Goal: Information Seeking & Learning: Understand process/instructions

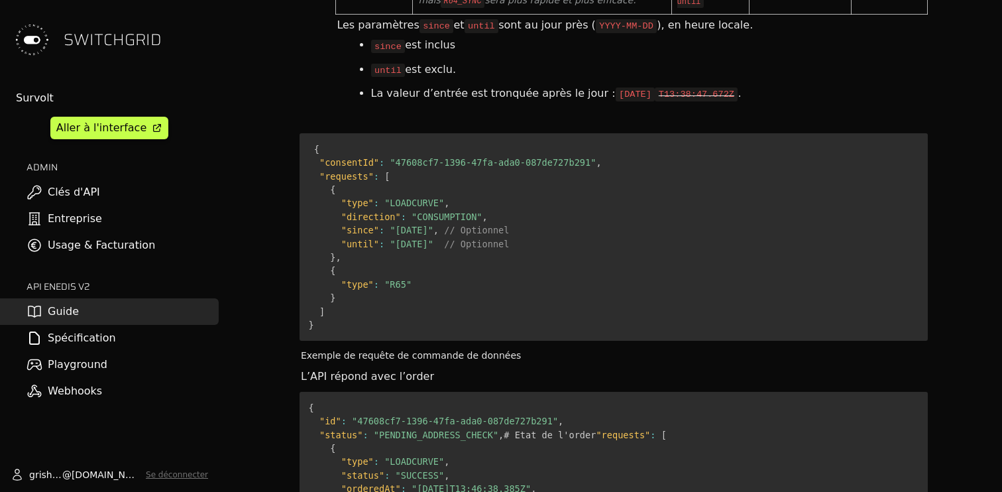
scroll to position [5902, 0]
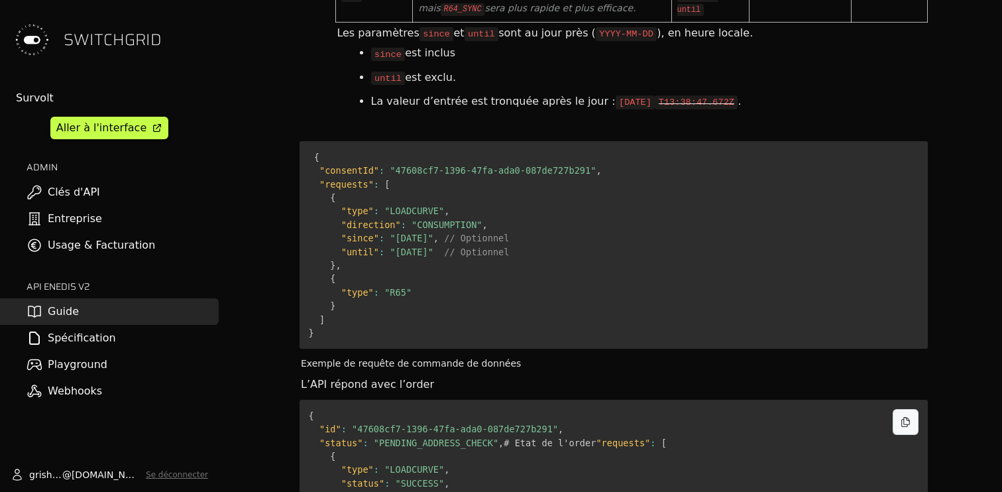
click at [427, 478] on span ""SUCCESS"" at bounding box center [419, 483] width 49 height 11
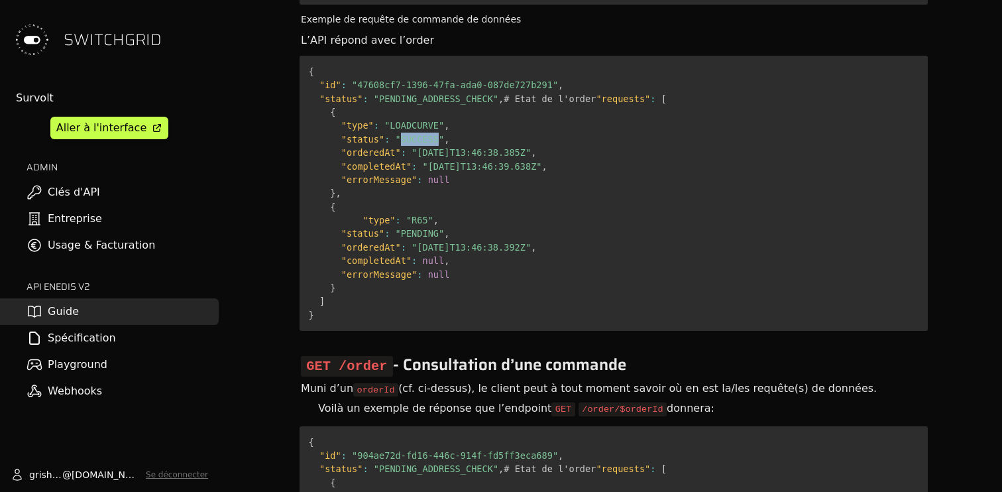
scroll to position [6242, 0]
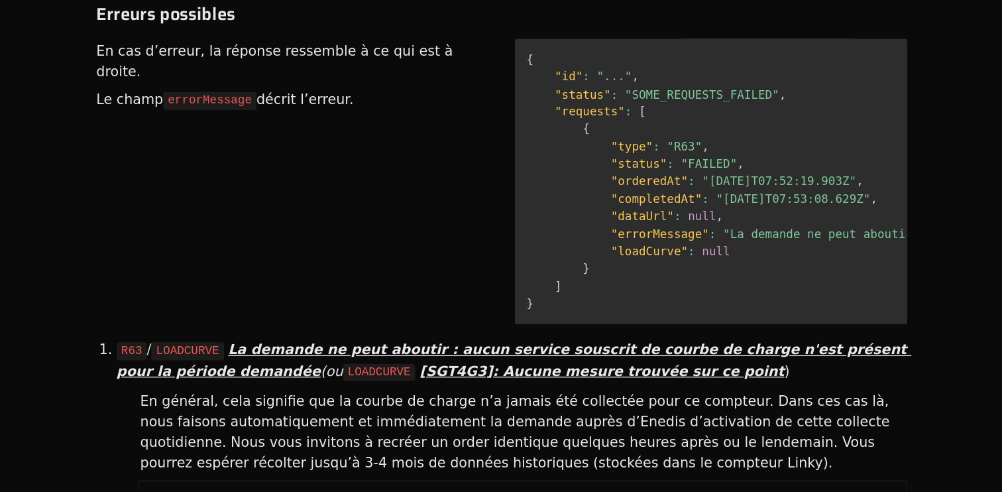
scroll to position [7599, 0]
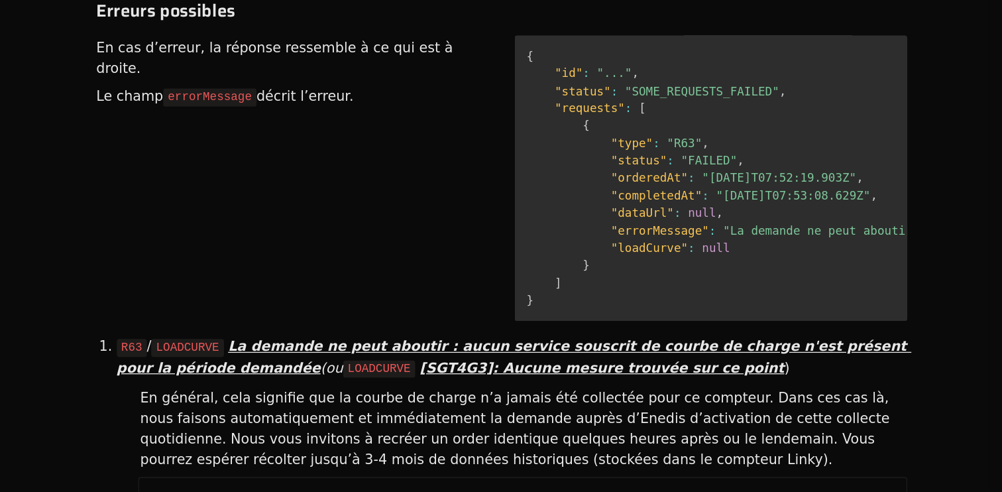
click at [537, 491] on code "enedisRetryAfterLoadcurveActivation: true" at bounding box center [631, 499] width 229 height 13
copy code "enedisRetryAfterLoadcurveActivation"
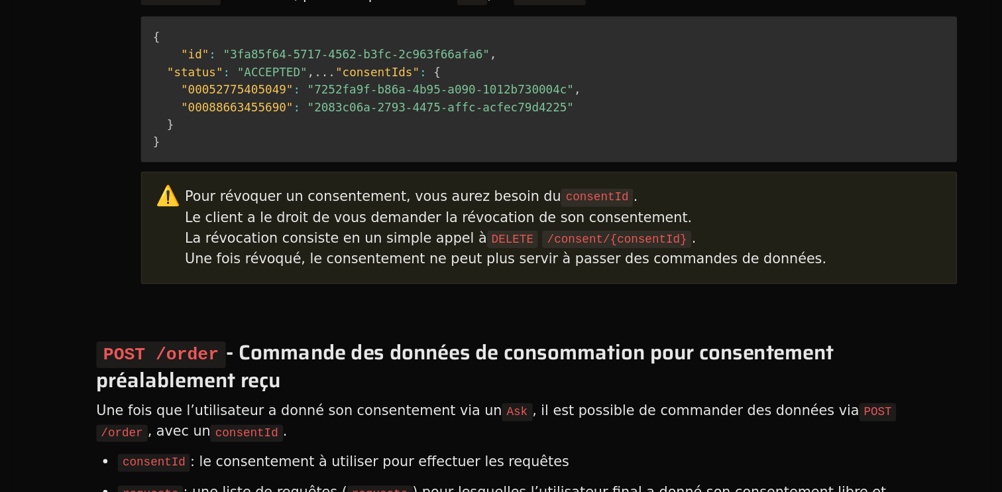
scroll to position [4547, 0]
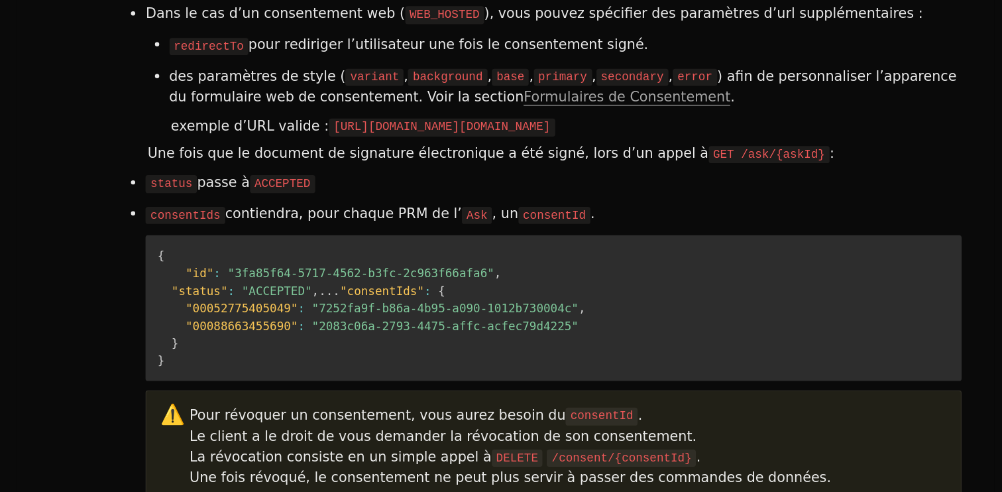
scroll to position [4483, 0]
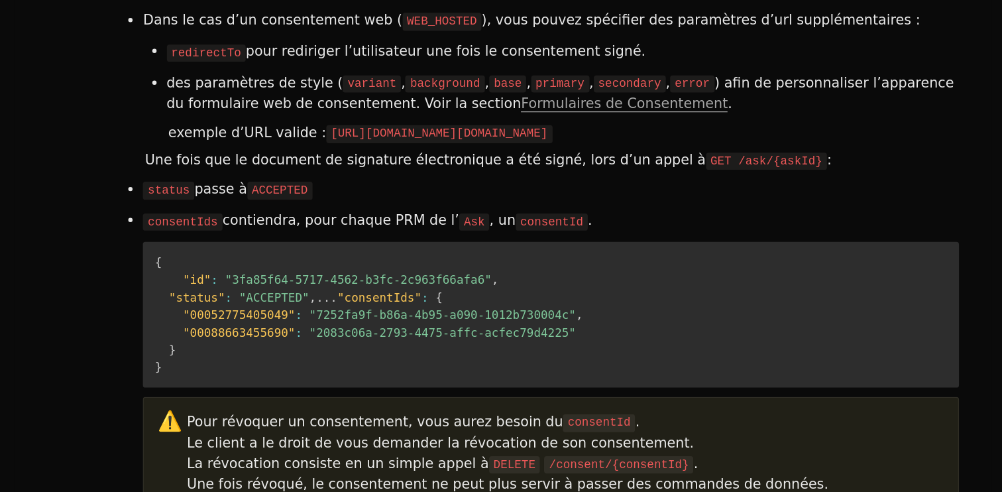
click at [536, 318] on div "Pour révoquer un consentement, vous aurez besoin du consentId . Le client a le …" at bounding box center [662, 350] width 586 height 64
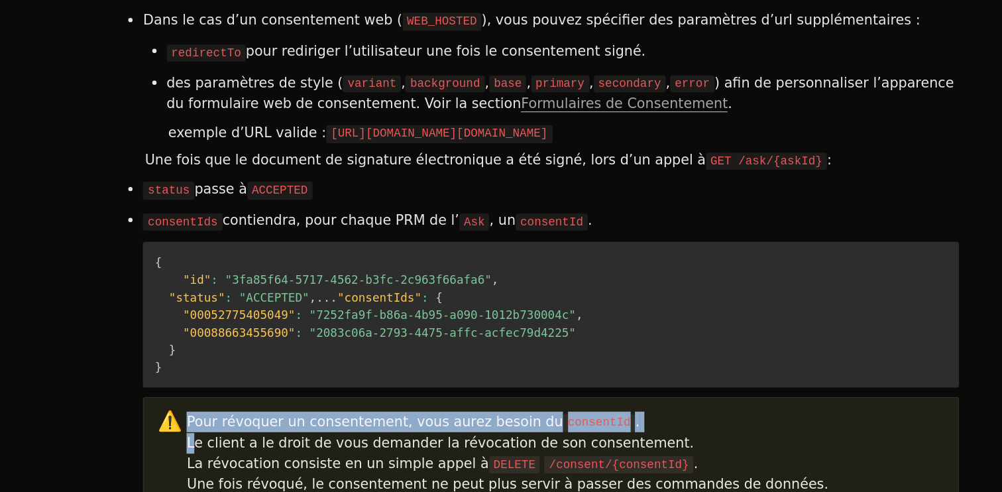
click at [536, 318] on div "Pour révoquer un consentement, vous aurez besoin du consentId . Le client a le …" at bounding box center [662, 350] width 586 height 64
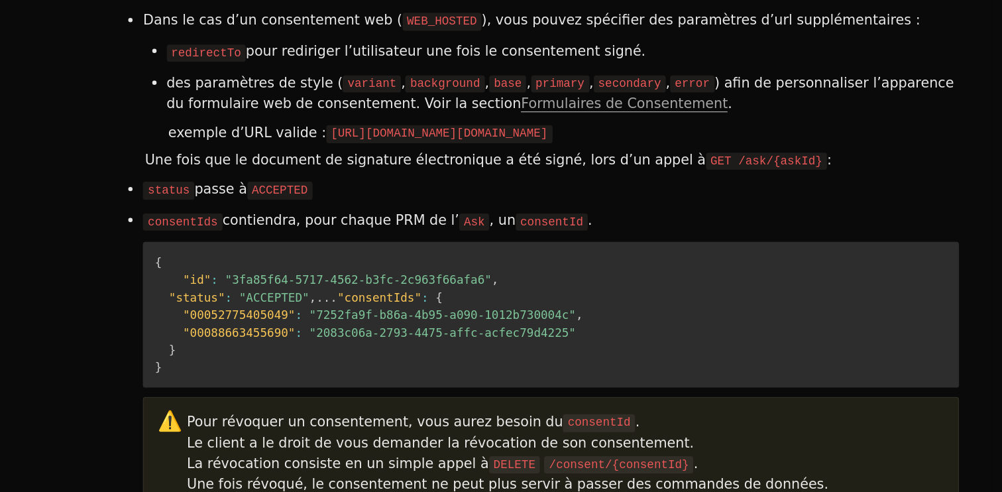
click at [594, 397] on div at bounding box center [613, 407] width 628 height 20
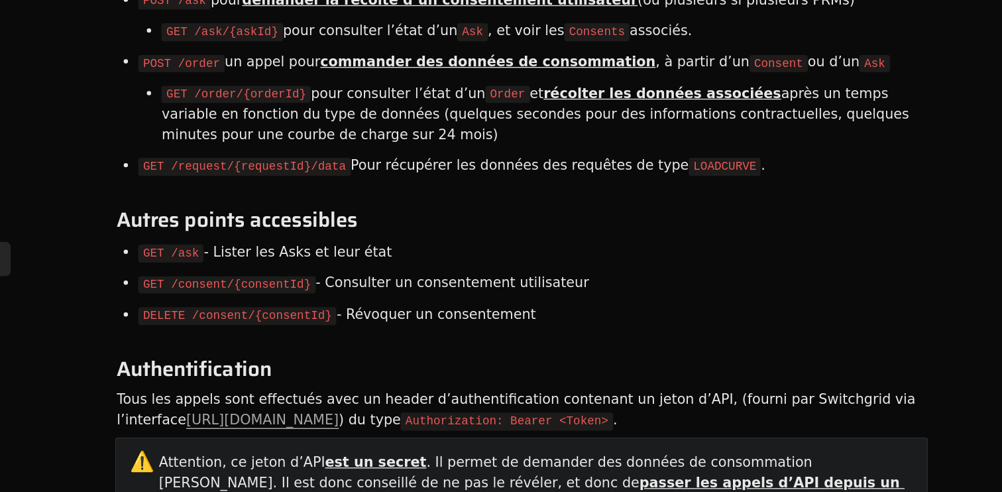
scroll to position [1251, 0]
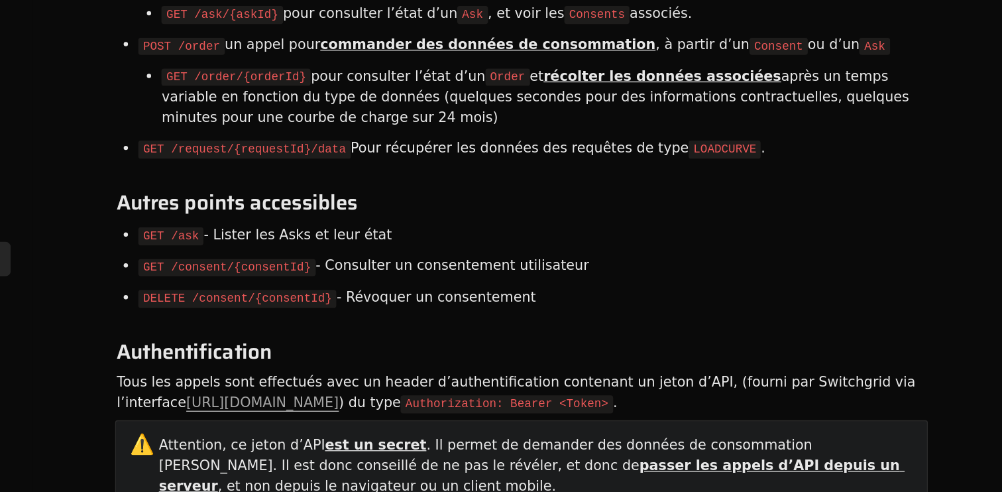
click at [658, 222] on li "GET /request/{requestId}/data Pour récupérer les données des requêtes de type L…" at bounding box center [559, 226] width 484 height 24
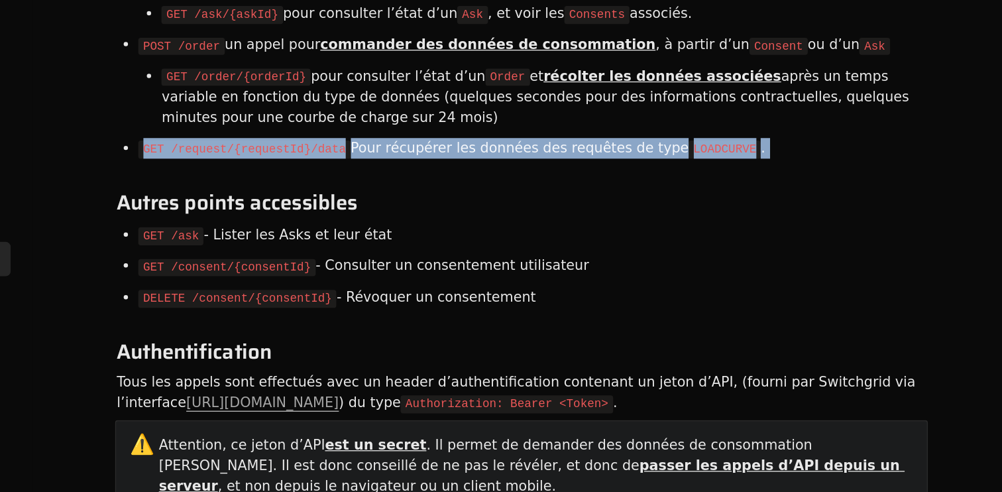
click at [658, 222] on li "GET /request/{requestId}/data Pour récupérer les données des requêtes de type L…" at bounding box center [559, 226] width 484 height 24
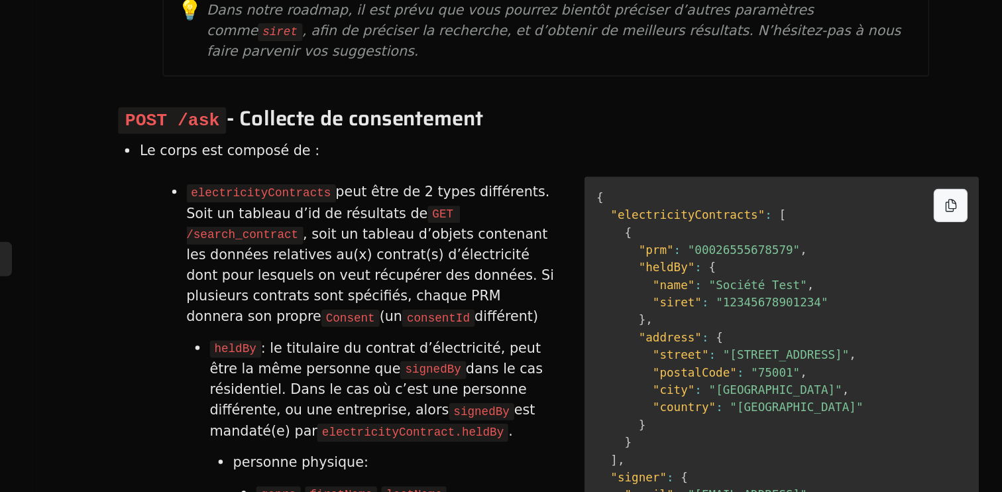
scroll to position [2288, 0]
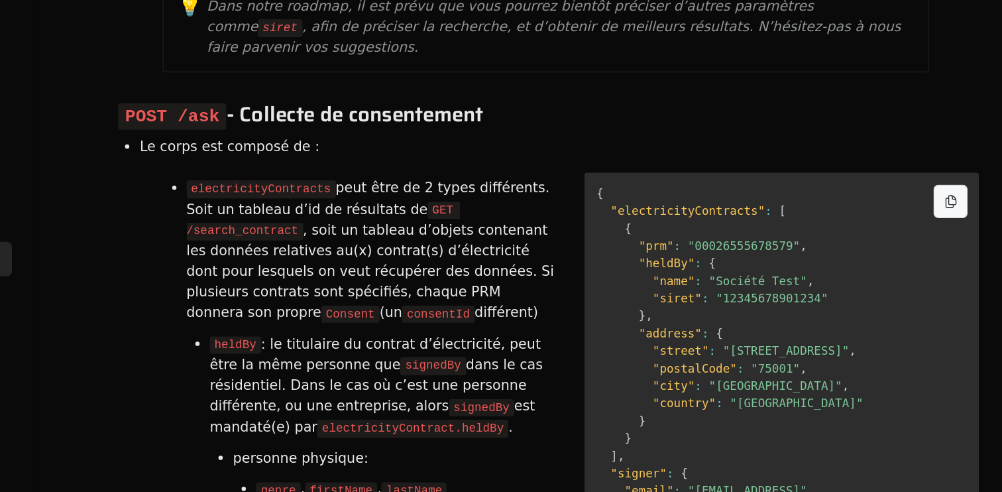
click at [716, 309] on span ""heldBy"" at bounding box center [724, 314] width 43 height 11
copy span "heldBy"
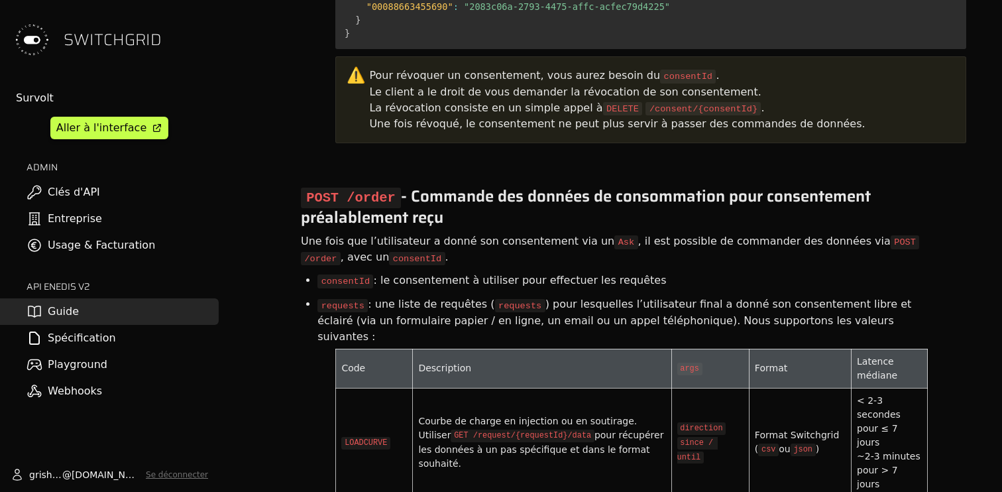
scroll to position [4731, 0]
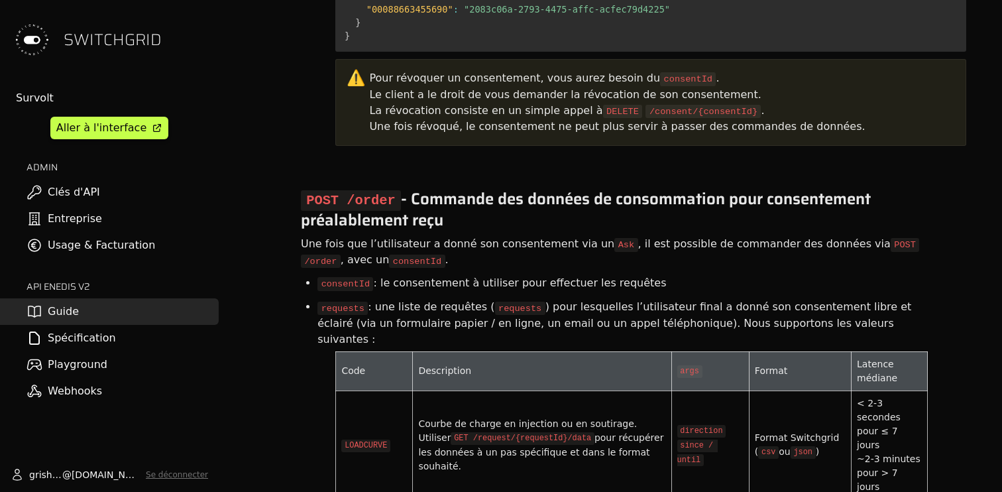
click at [380, 439] on code "LOADCURVE" at bounding box center [365, 445] width 49 height 13
copy code "LOADCURVE"
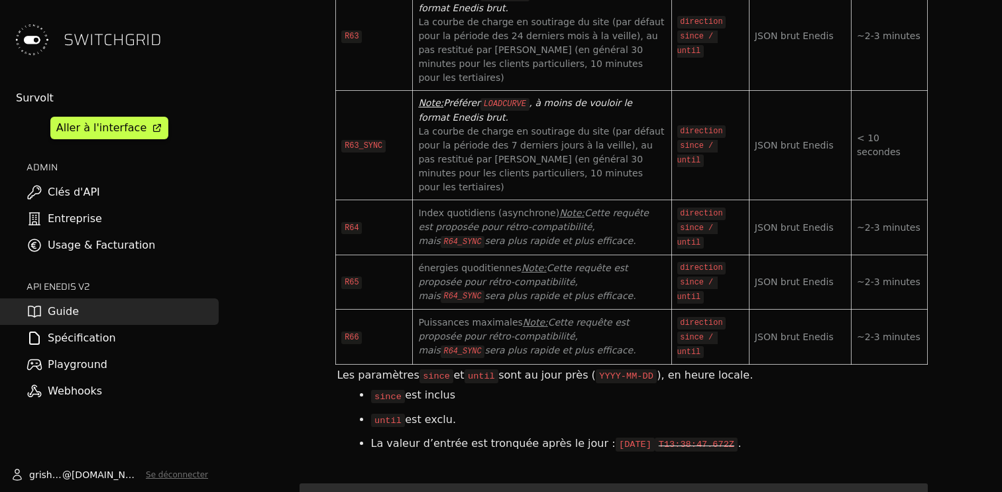
scroll to position [5576, 0]
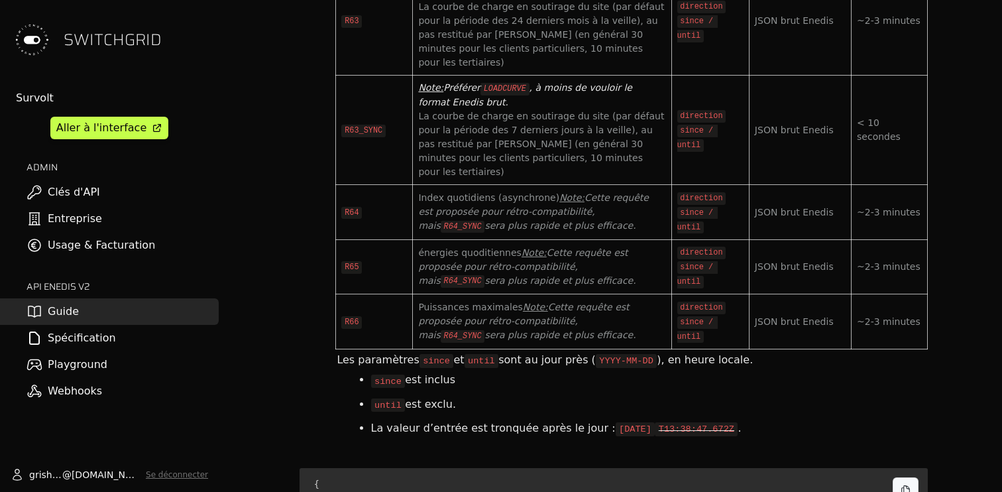
drag, startPoint x: 331, startPoint y: 306, endPoint x: 339, endPoint y: 411, distance: 105.6
copy code "{ "type" : "LOADCURVE" , "direction" : "CONSUMPTION" , "since" : "[DATE]" , // …"
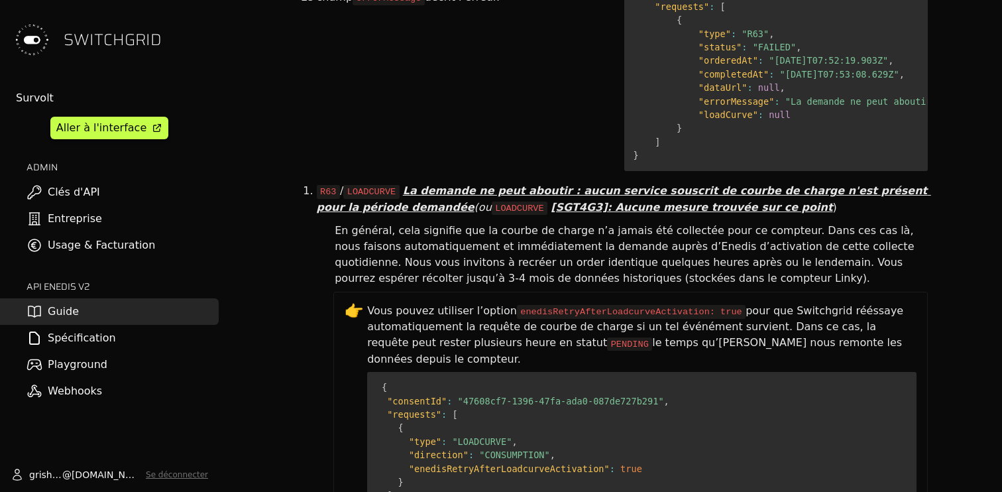
scroll to position [3174, 0]
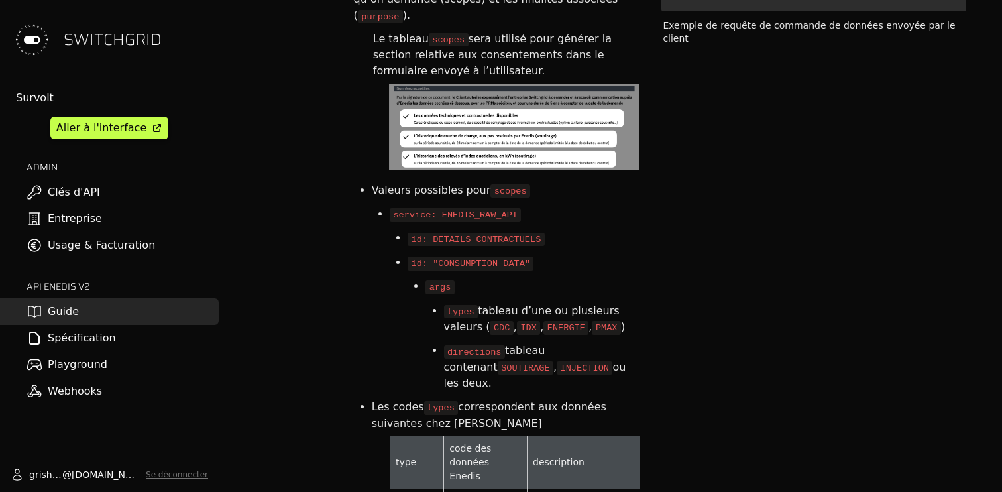
click at [497, 361] on code "SOUTIRAGE" at bounding box center [525, 367] width 56 height 13
copy code "SOUTIRAGE"
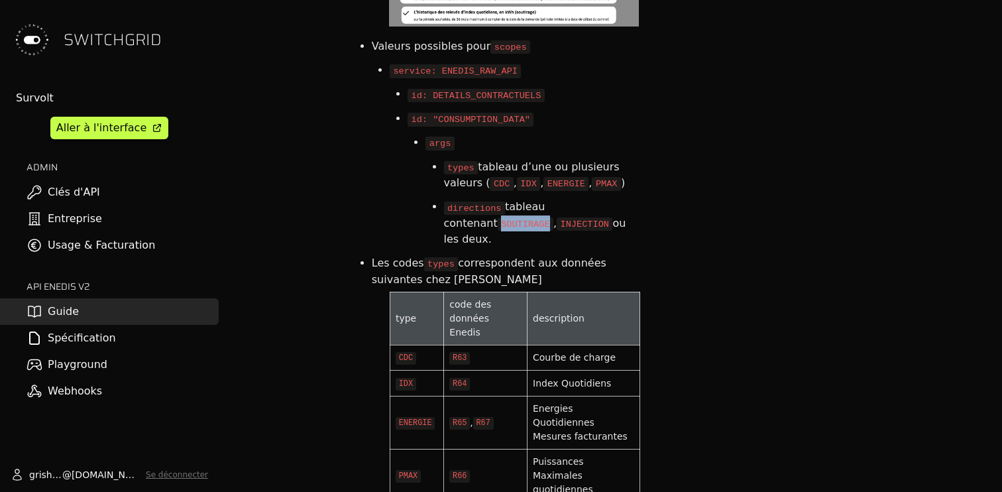
scroll to position [3301, 0]
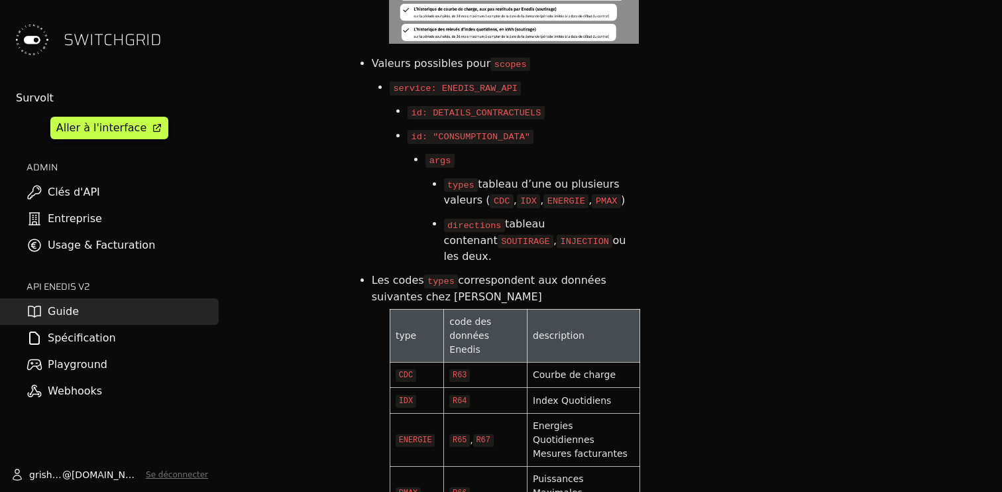
click at [487, 219] on code "directions" at bounding box center [474, 225] width 61 height 13
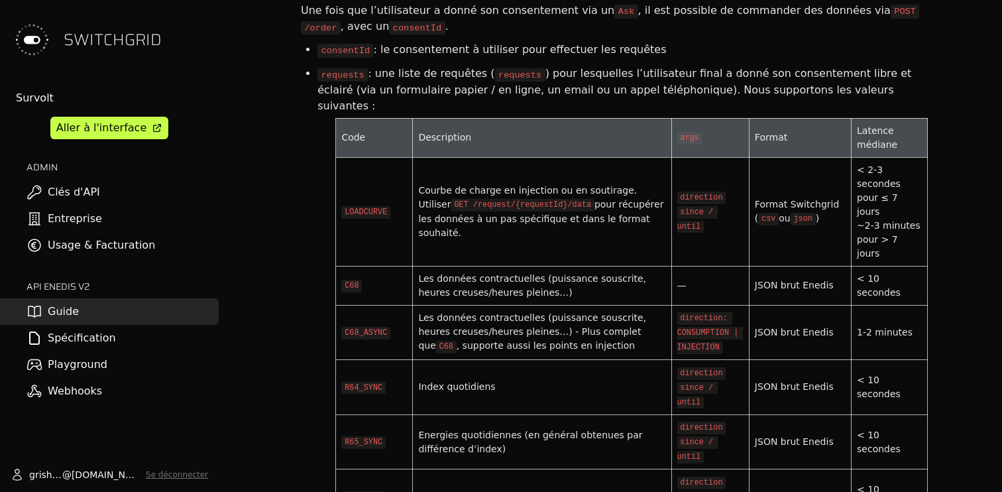
scroll to position [4978, 0]
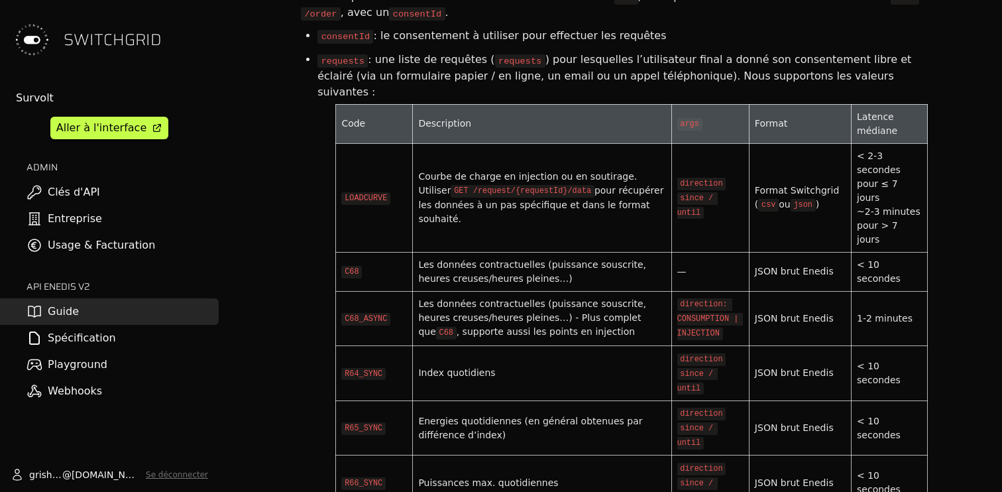
click at [704, 298] on code "direction: CONSUMPTION | INJECTION" at bounding box center [710, 318] width 66 height 41
copy code "INJECTION"
